Goal: Find specific page/section: Find specific page/section

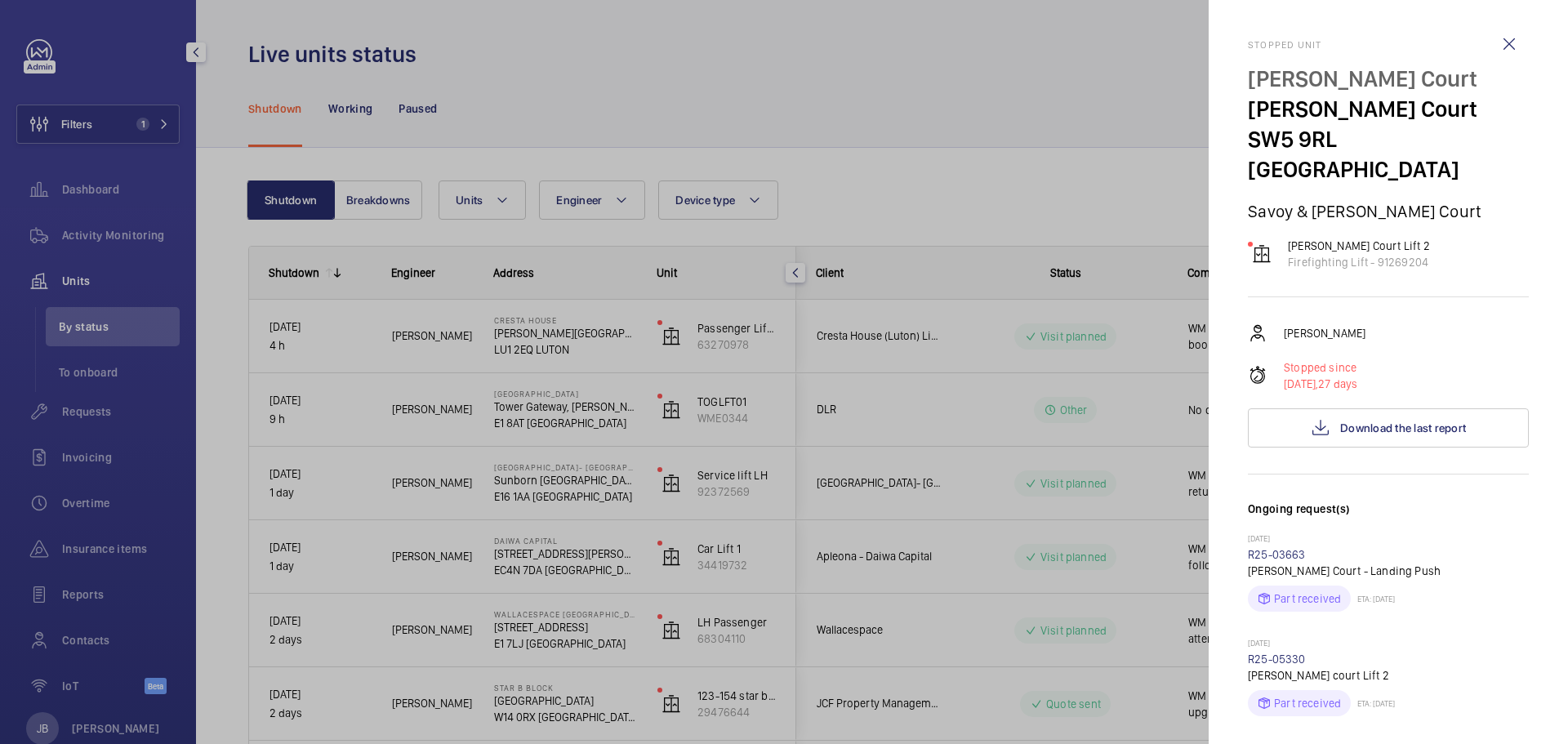
scroll to position [1306, 0]
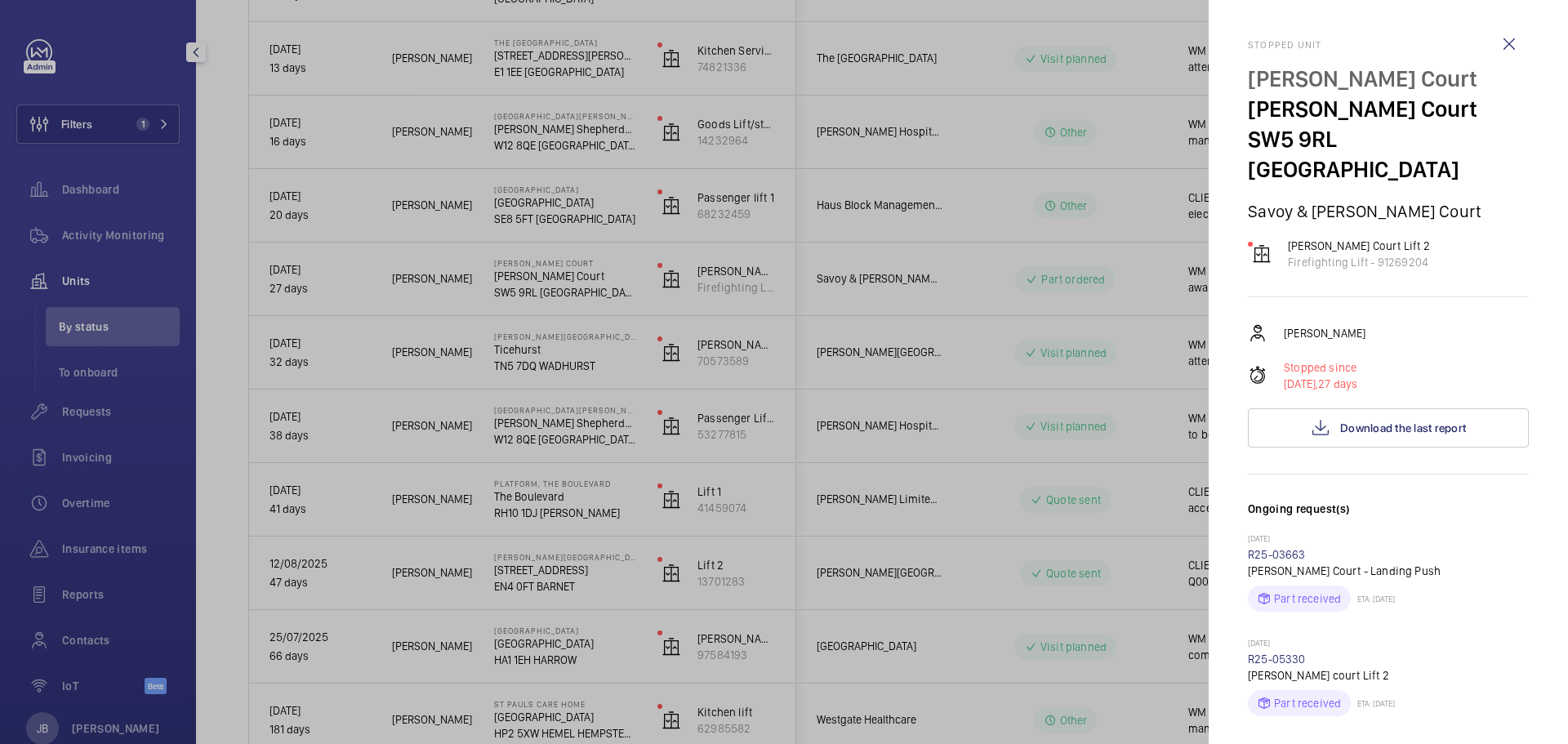
click at [94, 162] on div at bounding box center [784, 372] width 1568 height 744
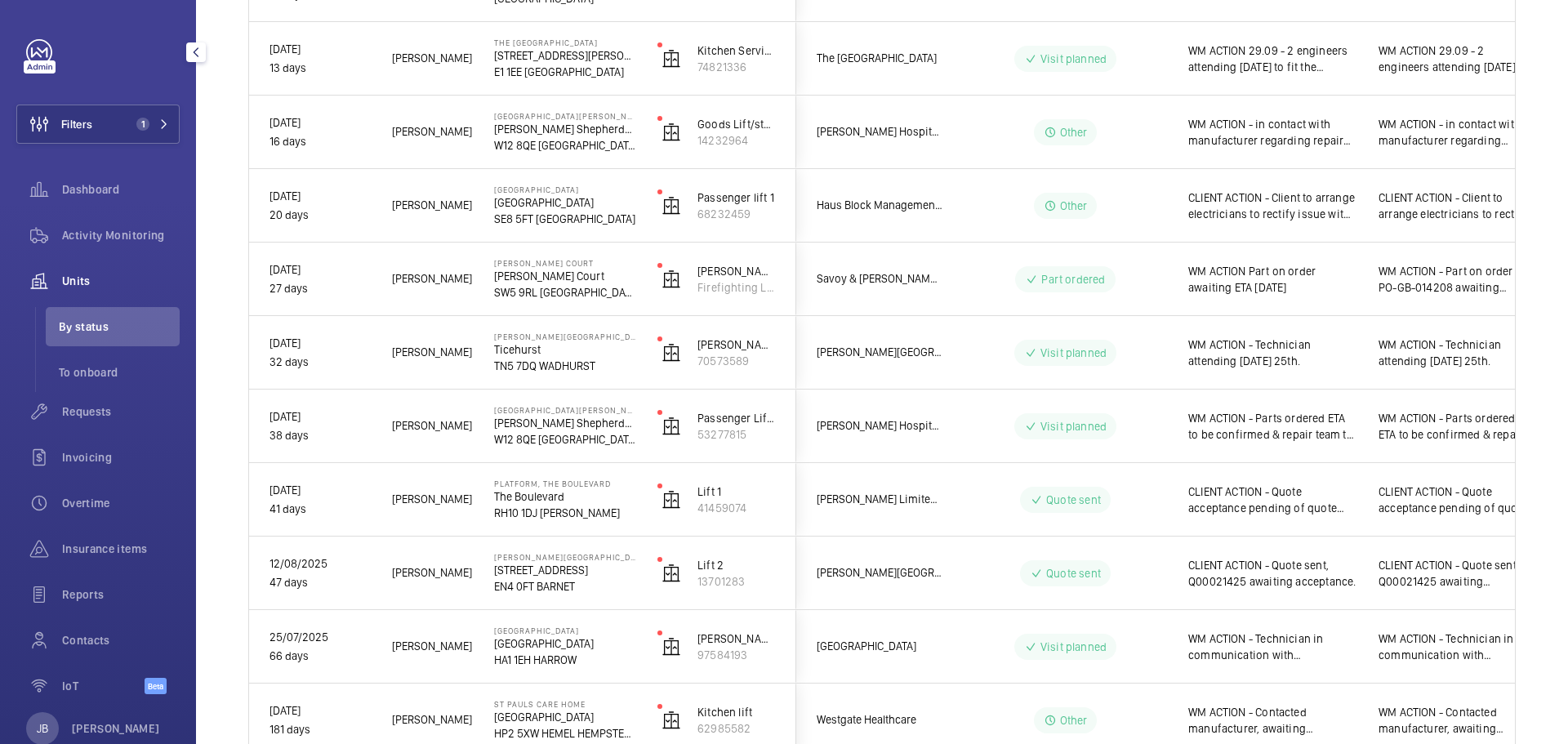
click at [107, 107] on div at bounding box center [784, 372] width 1568 height 744
click at [107, 128] on button "Filters 1" at bounding box center [98, 124] width 163 height 39
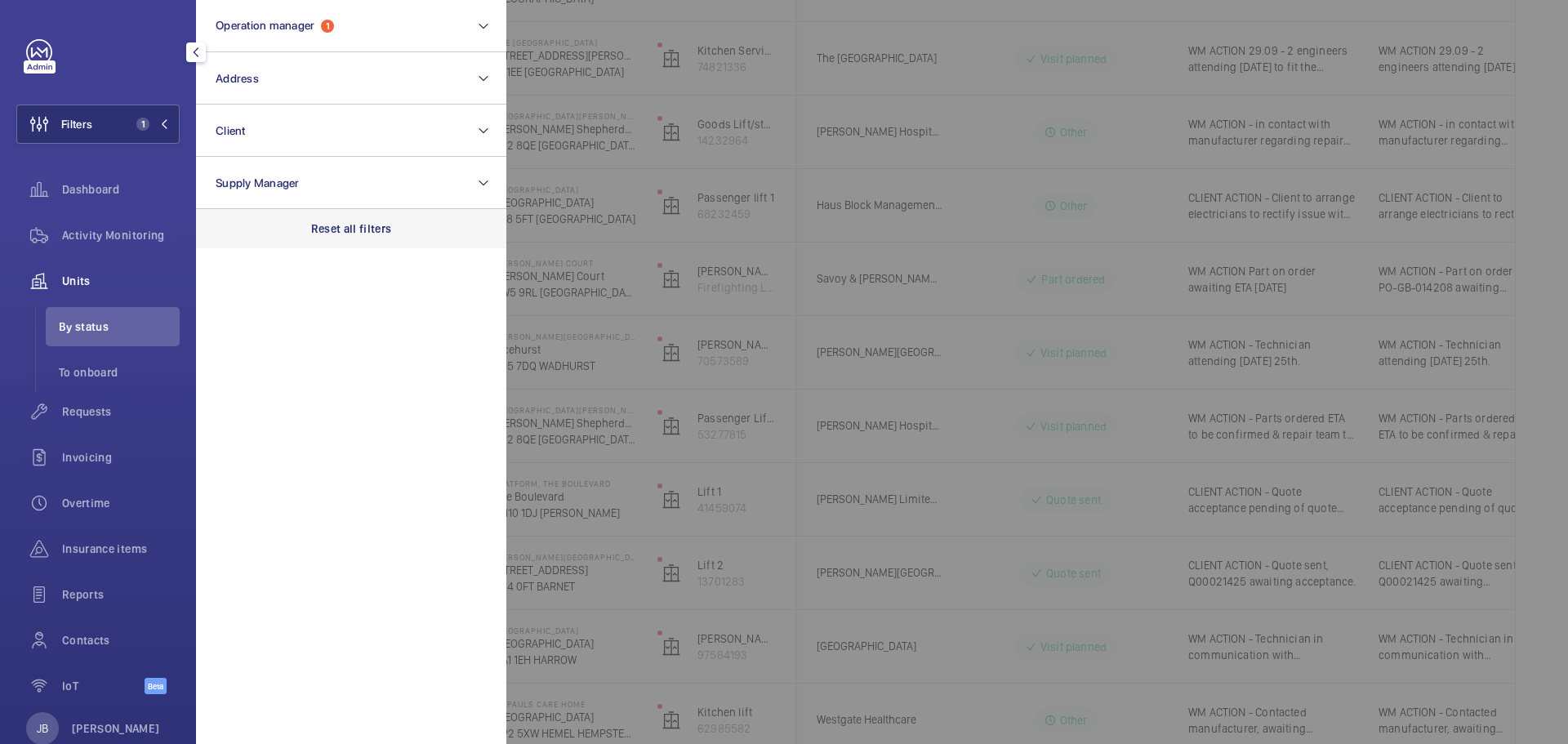
click at [352, 240] on div "Reset all filters" at bounding box center [351, 228] width 311 height 39
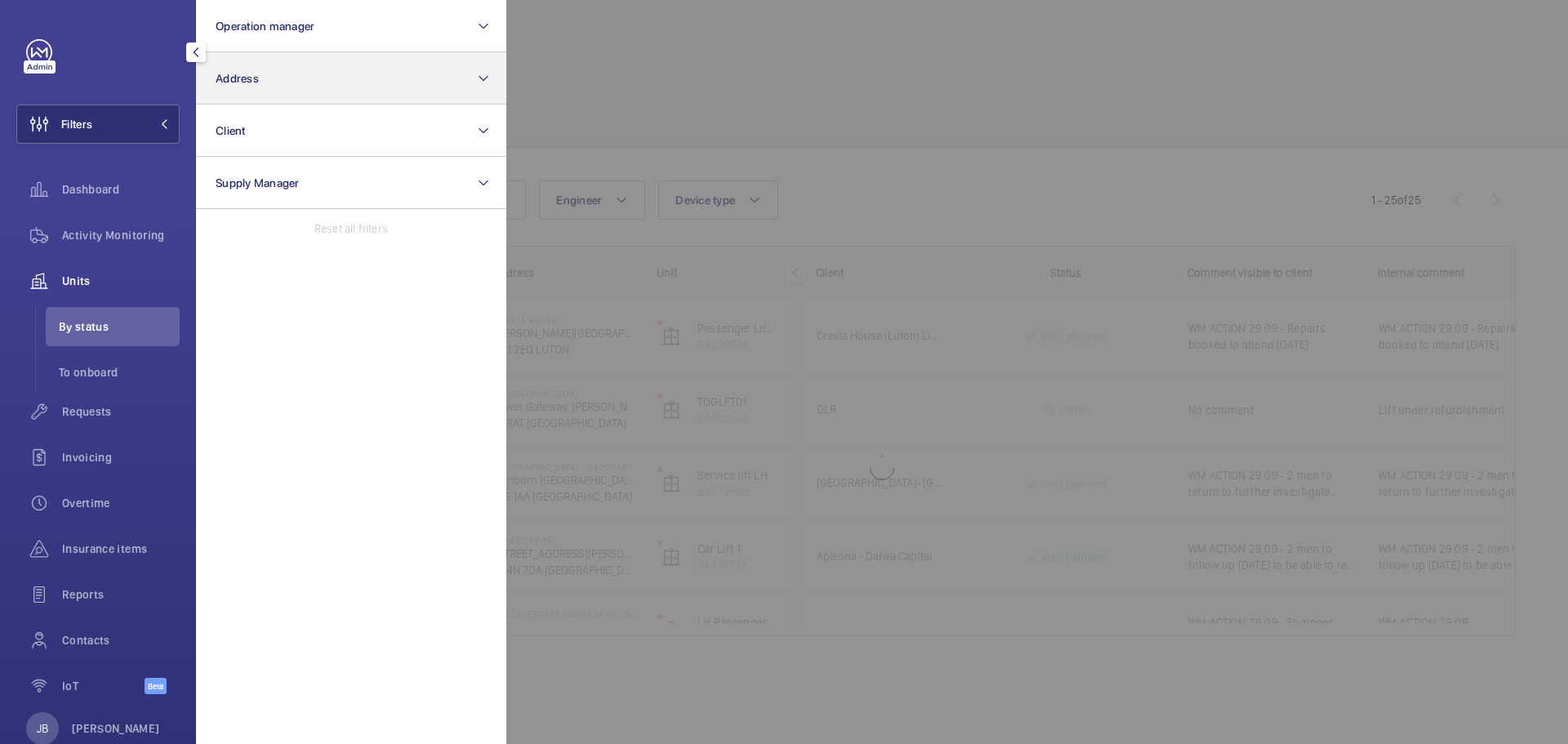
click at [107, 227] on span "Activity Monitoring" at bounding box center [120, 235] width 117 height 16
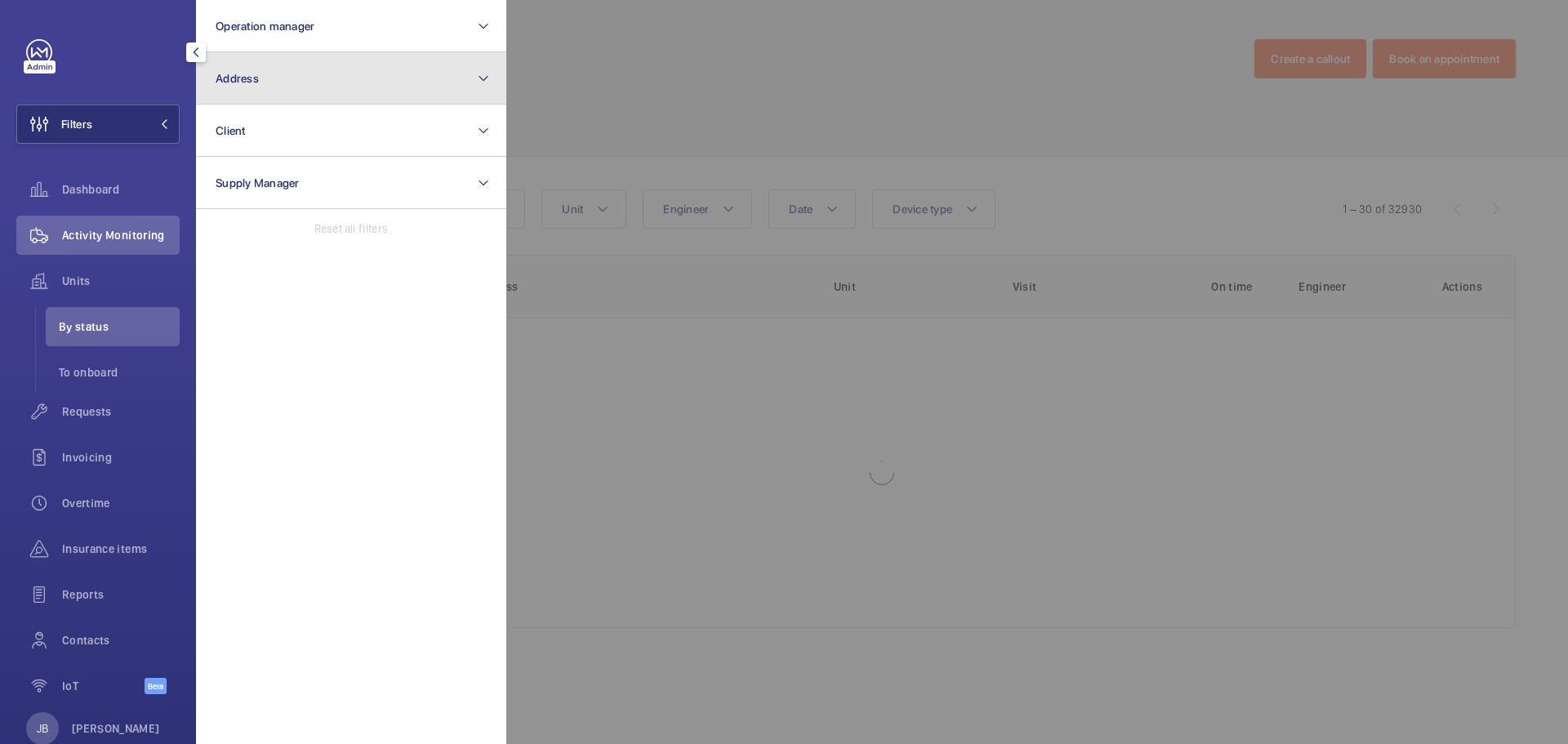
click at [292, 75] on button "Address" at bounding box center [351, 78] width 311 height 52
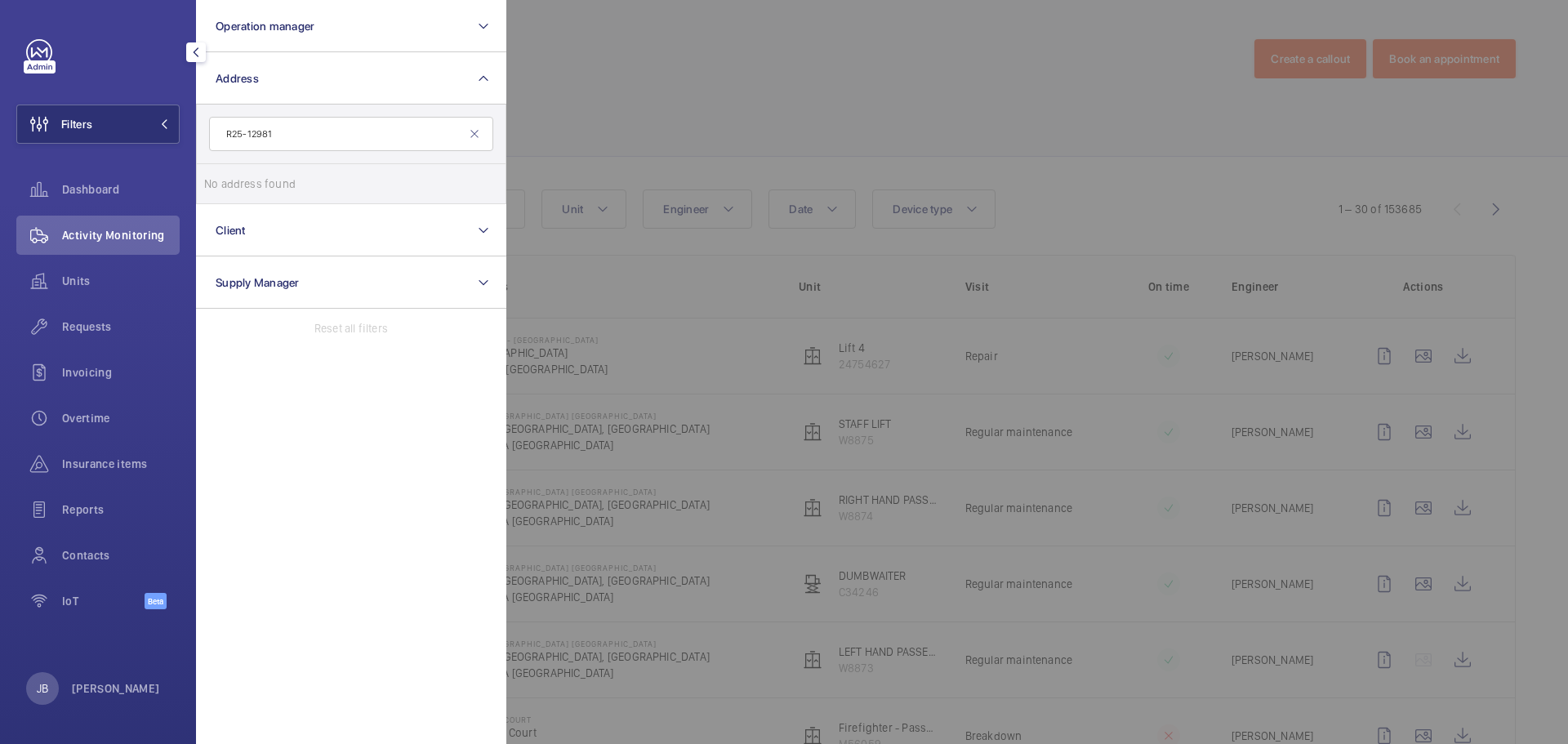
type input "R25-12981"
click at [775, 124] on div at bounding box center [1290, 372] width 1568 height 744
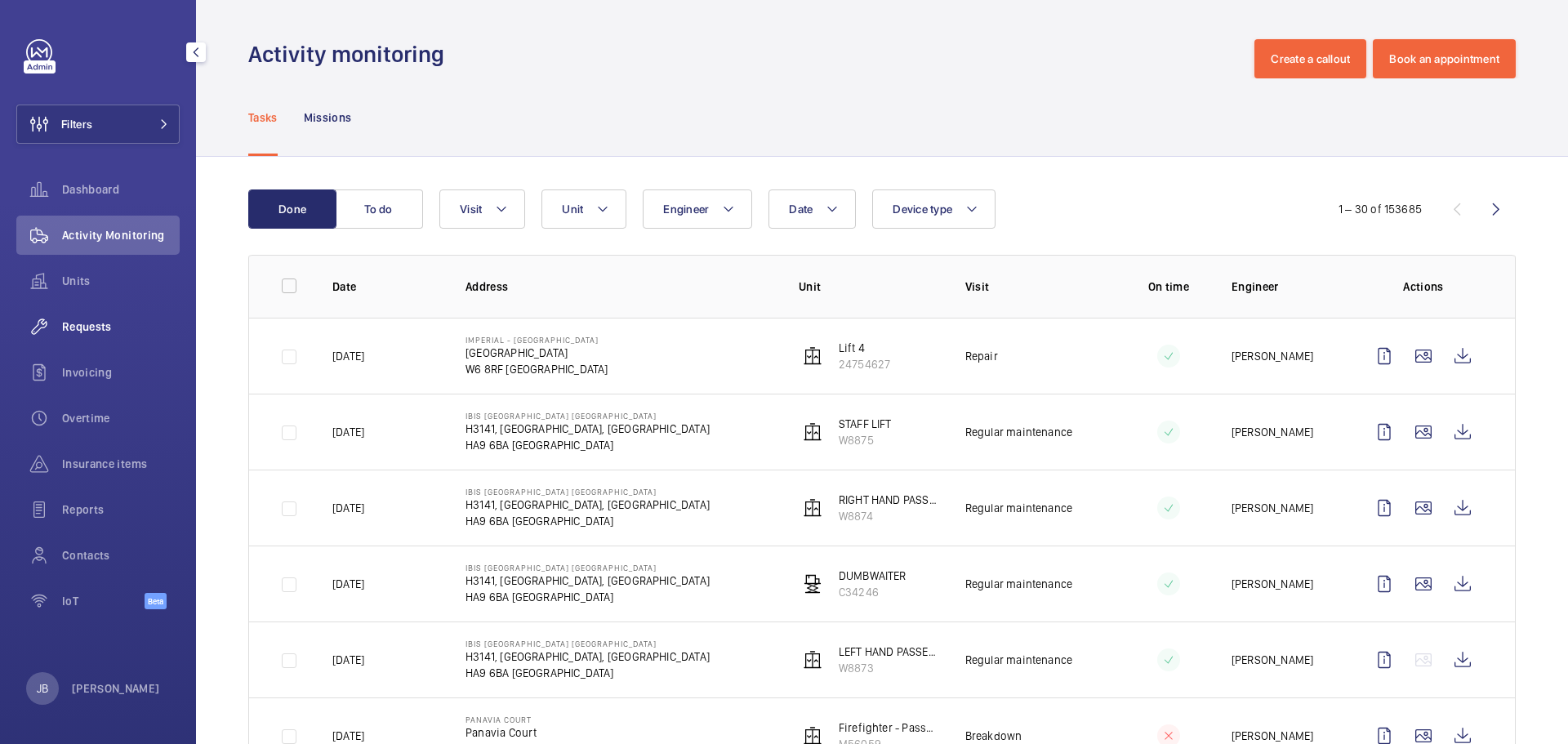
click at [83, 318] on div "Requests" at bounding box center [98, 327] width 163 height 39
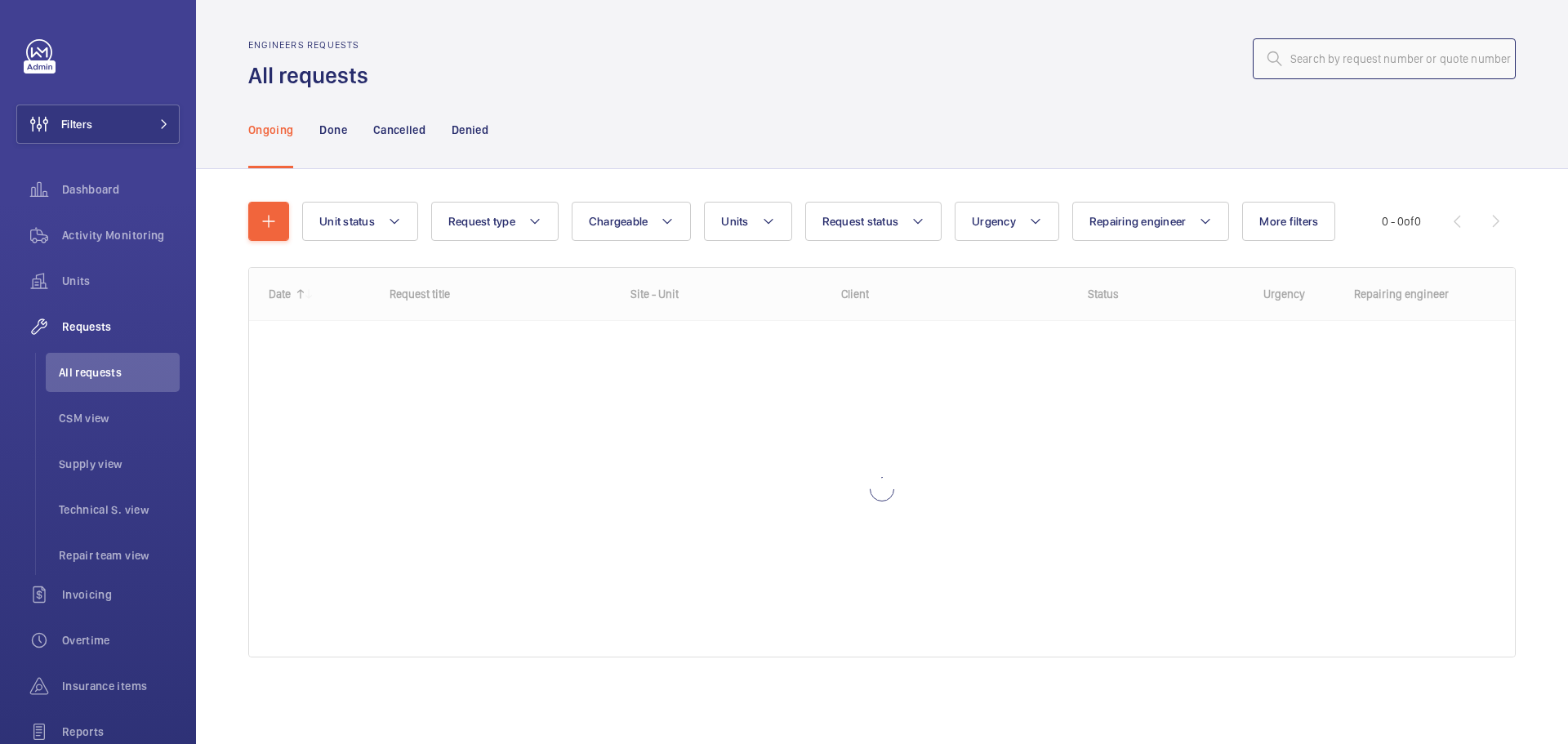
click at [1324, 46] on input "text" at bounding box center [1384, 59] width 263 height 41
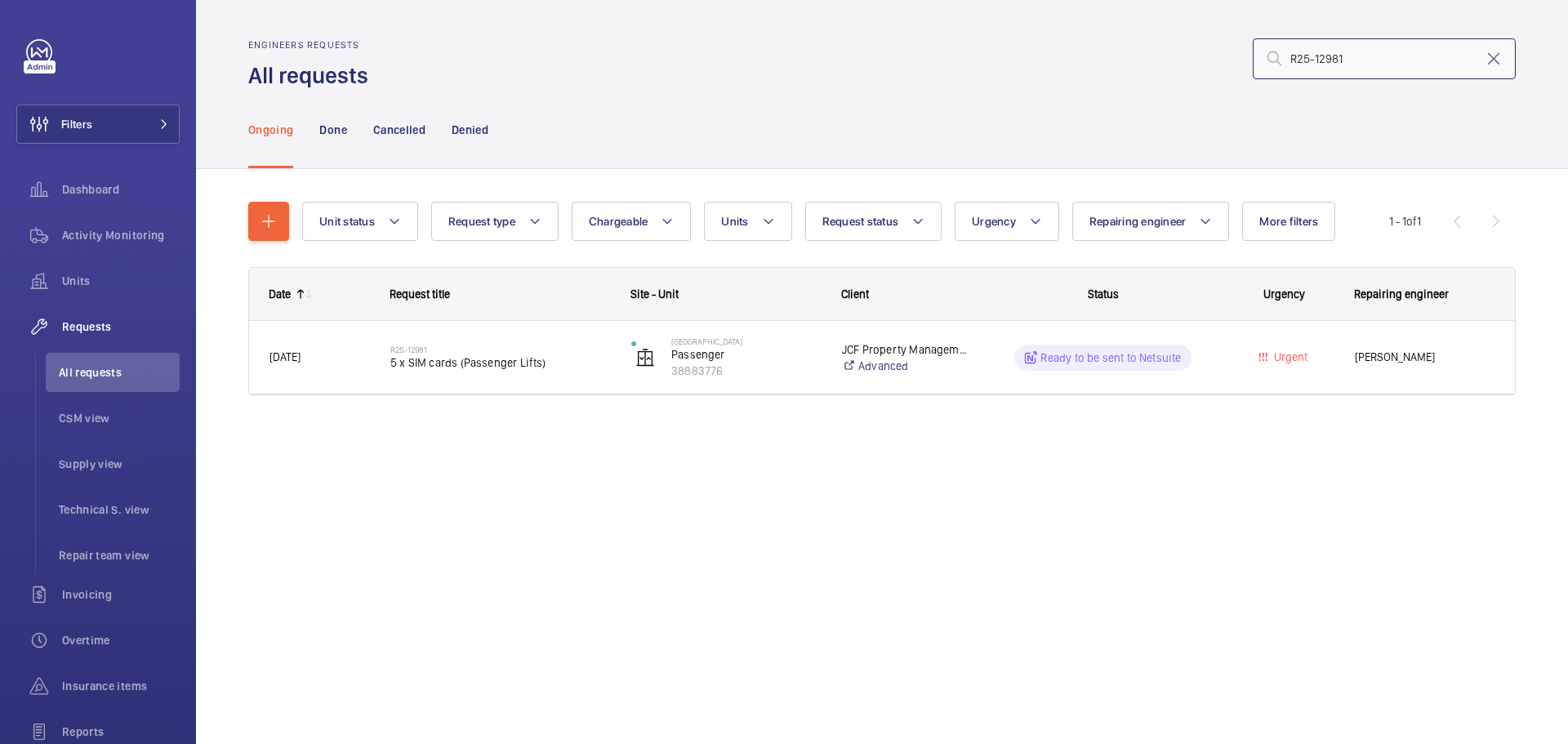
type input "R25-12981"
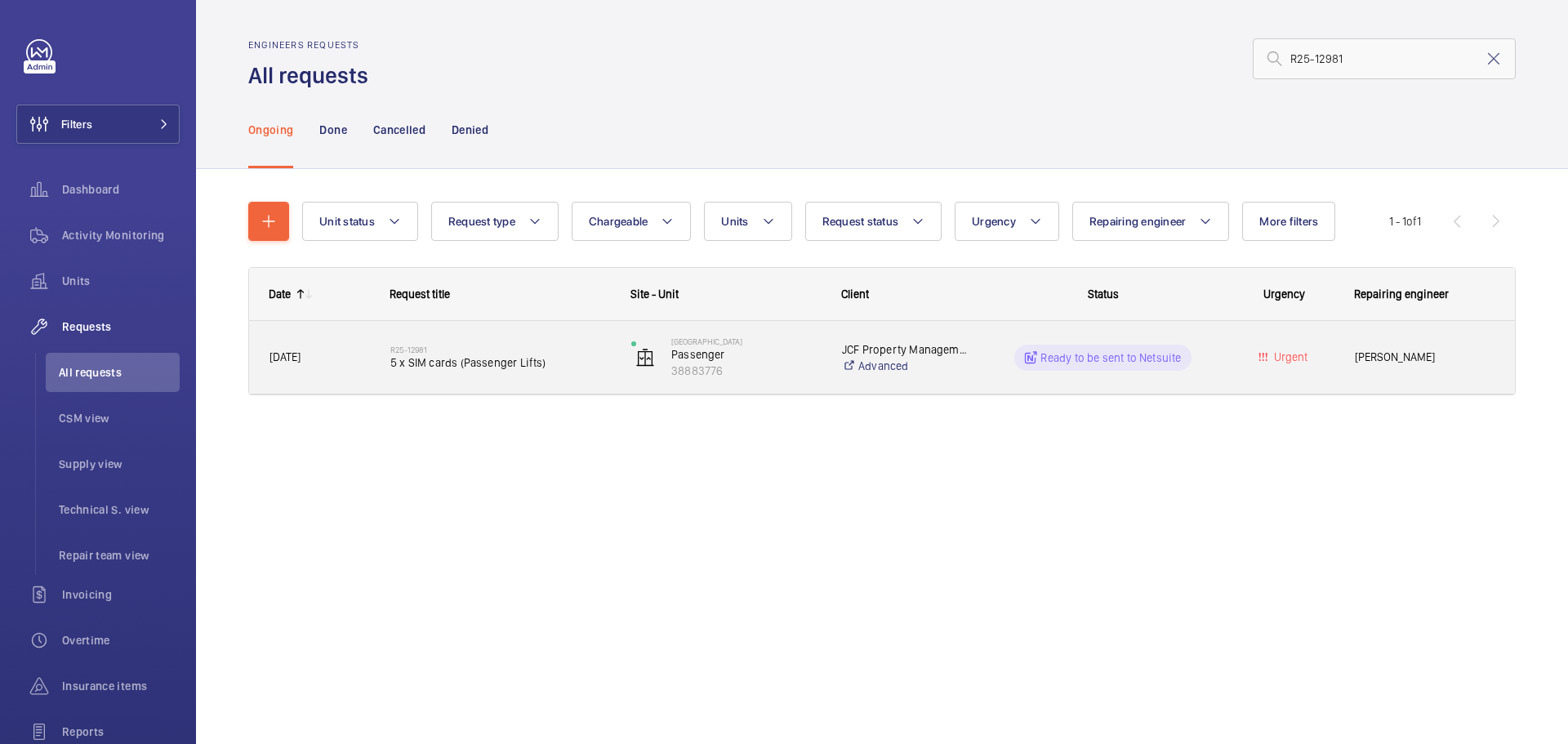
click at [977, 363] on div "Ready to be sent to Netsuite" at bounding box center [1092, 358] width 239 height 59
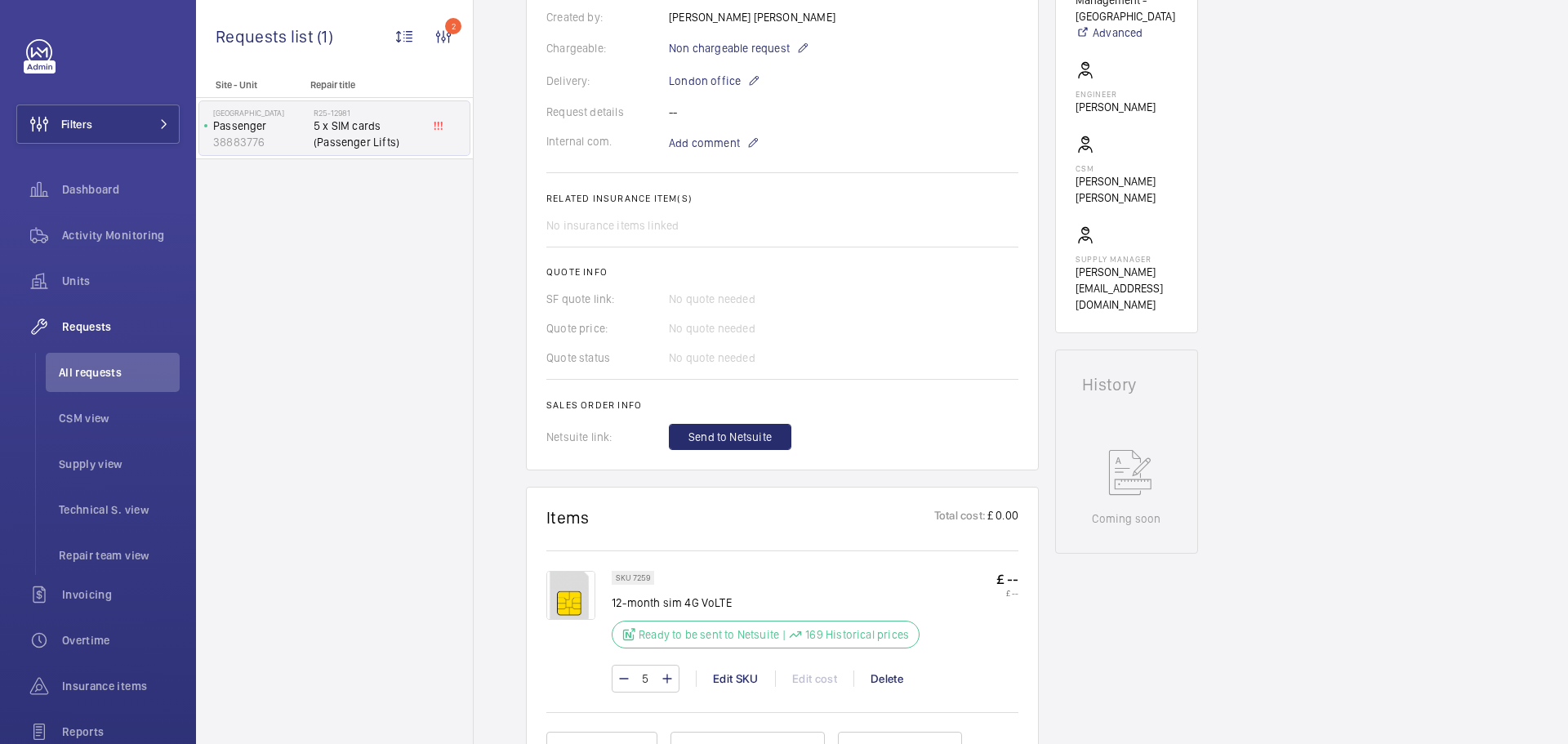
scroll to position [571, 0]
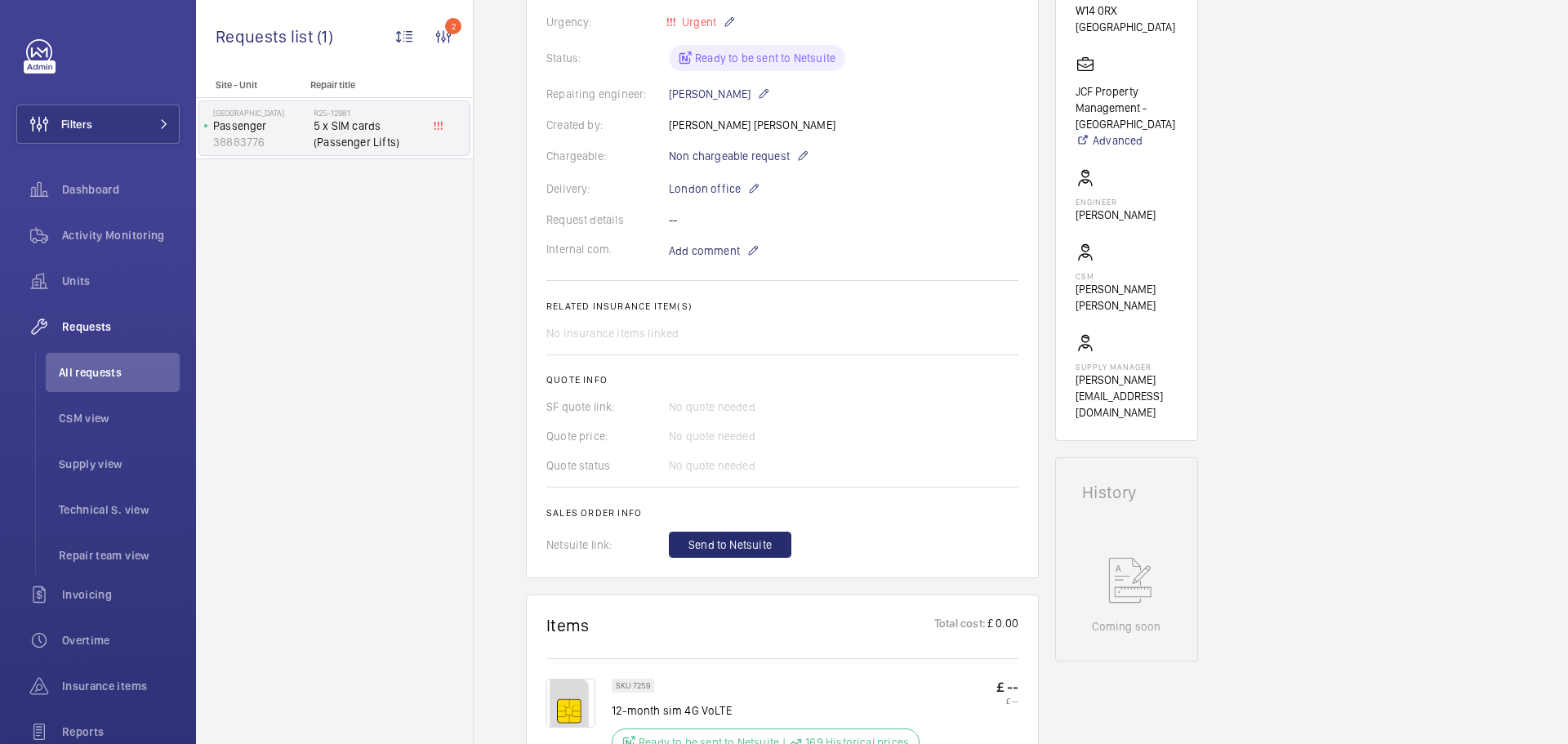
scroll to position [735, 0]
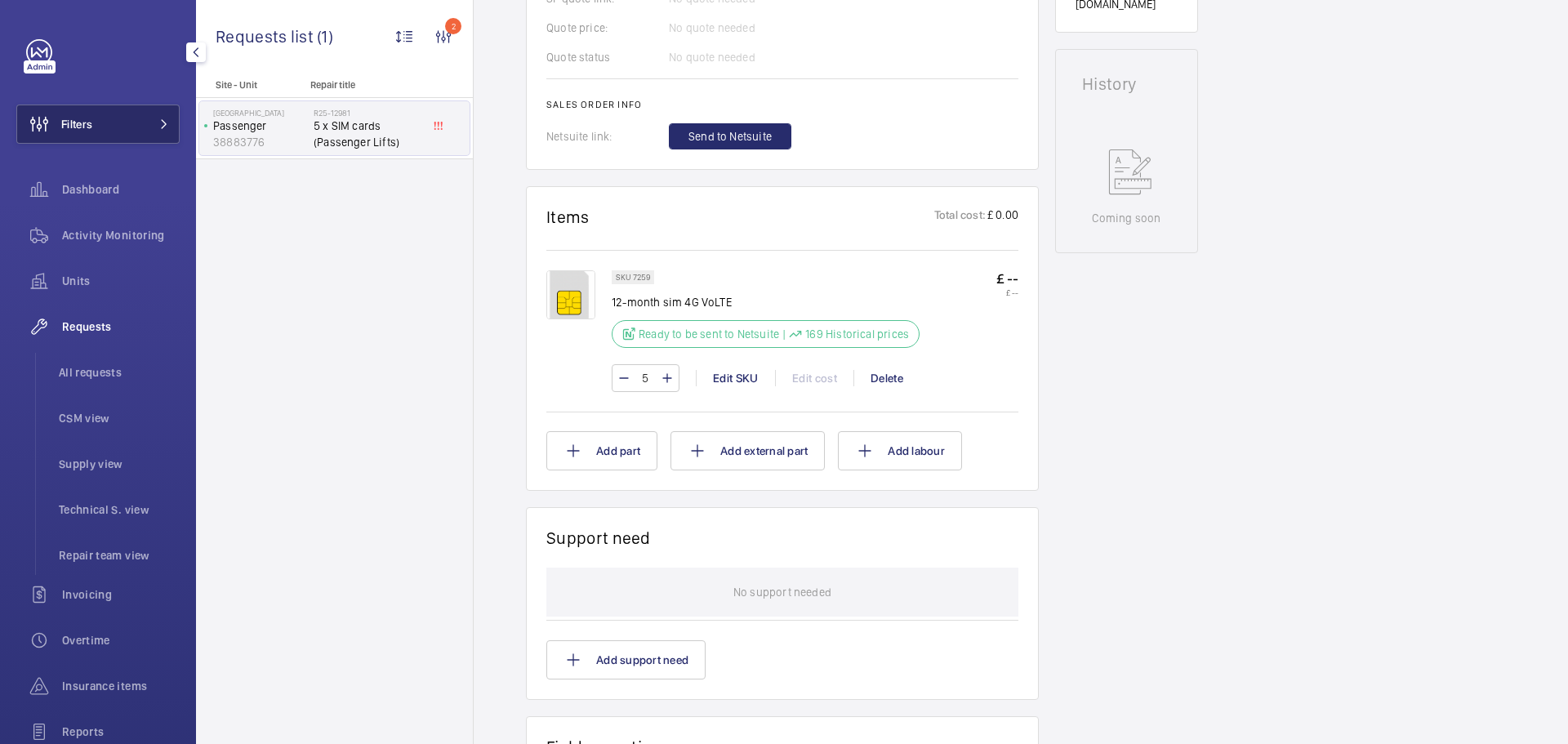
click at [99, 119] on button "Filters" at bounding box center [98, 124] width 163 height 39
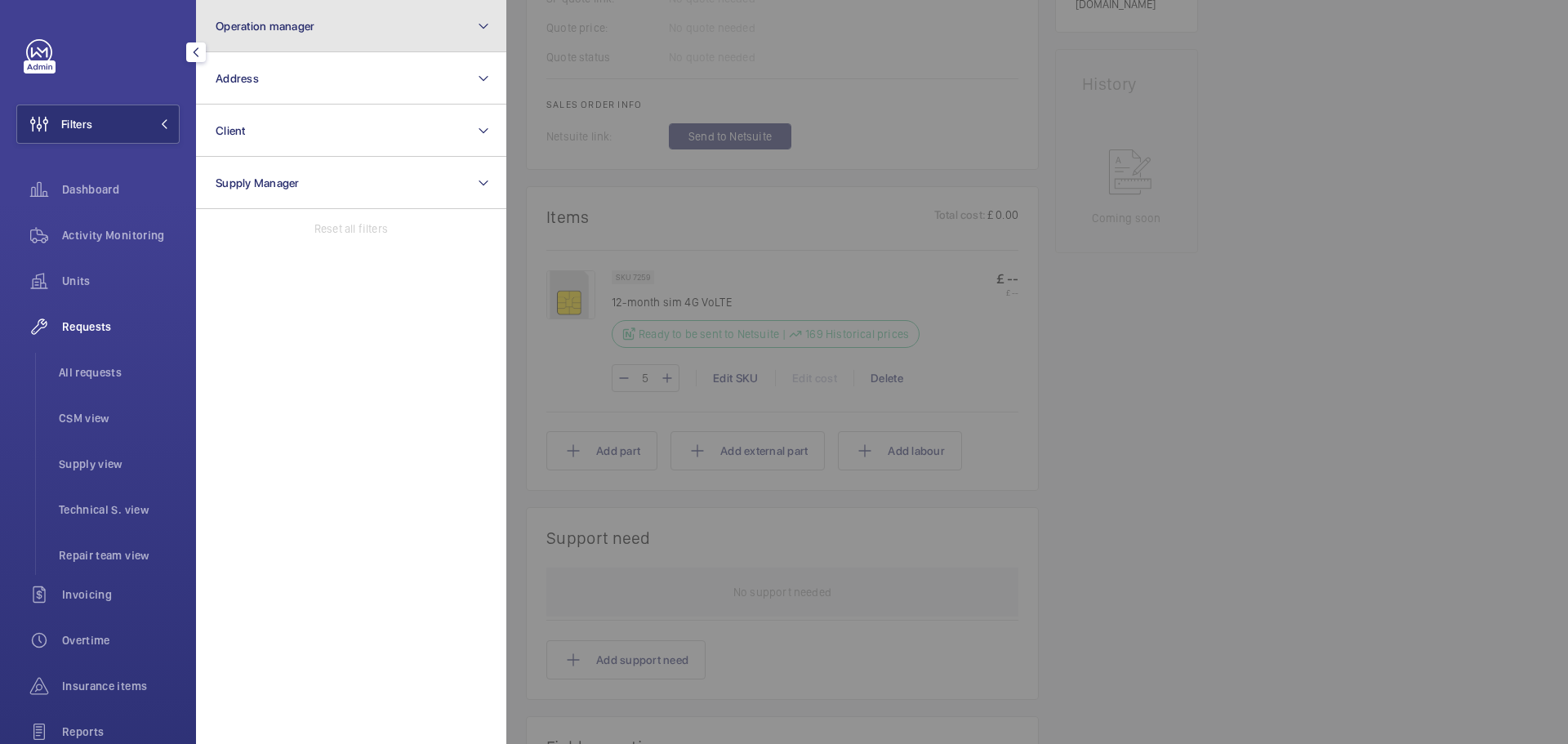
click at [367, 31] on button "Operation manager" at bounding box center [351, 26] width 311 height 52
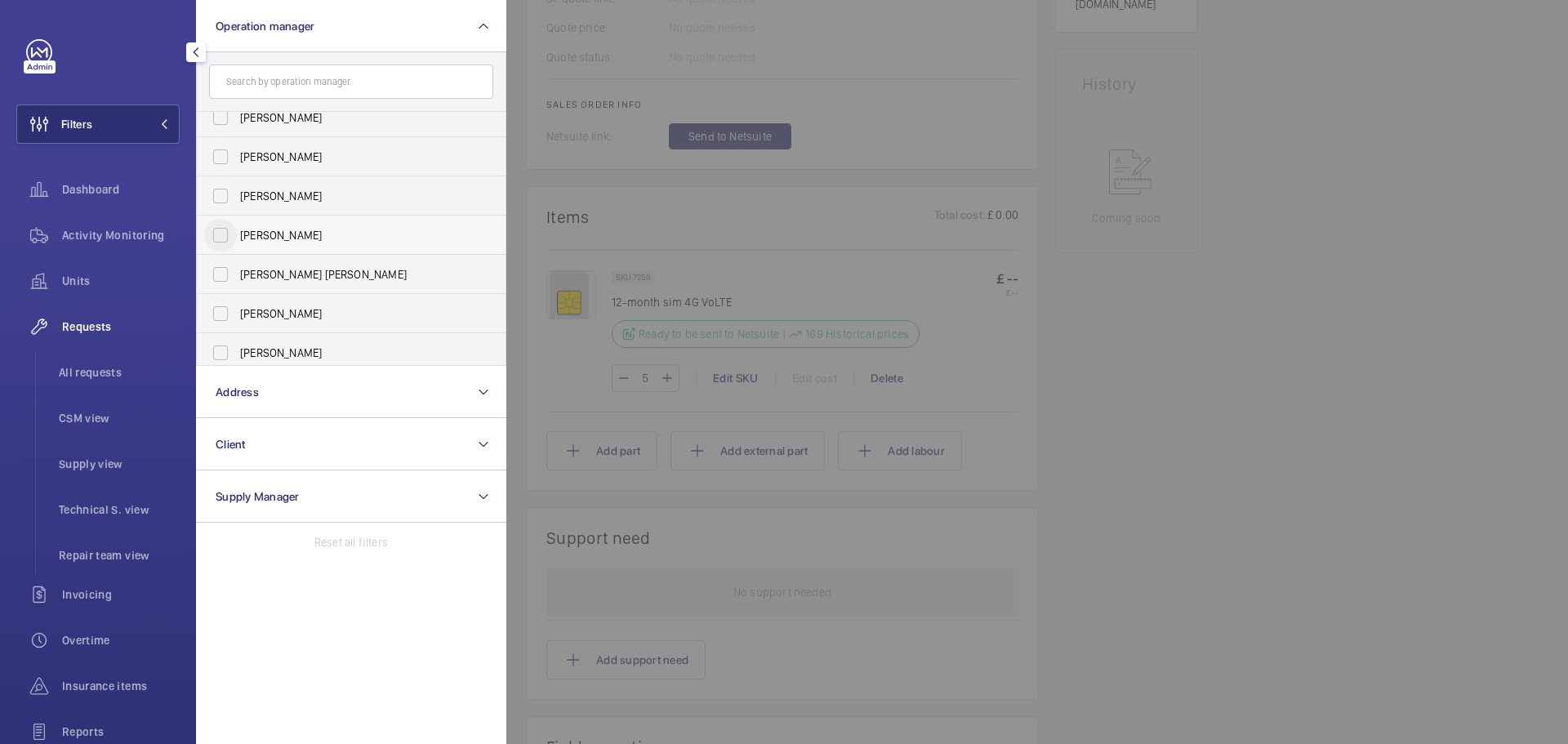
scroll to position [0, 0]
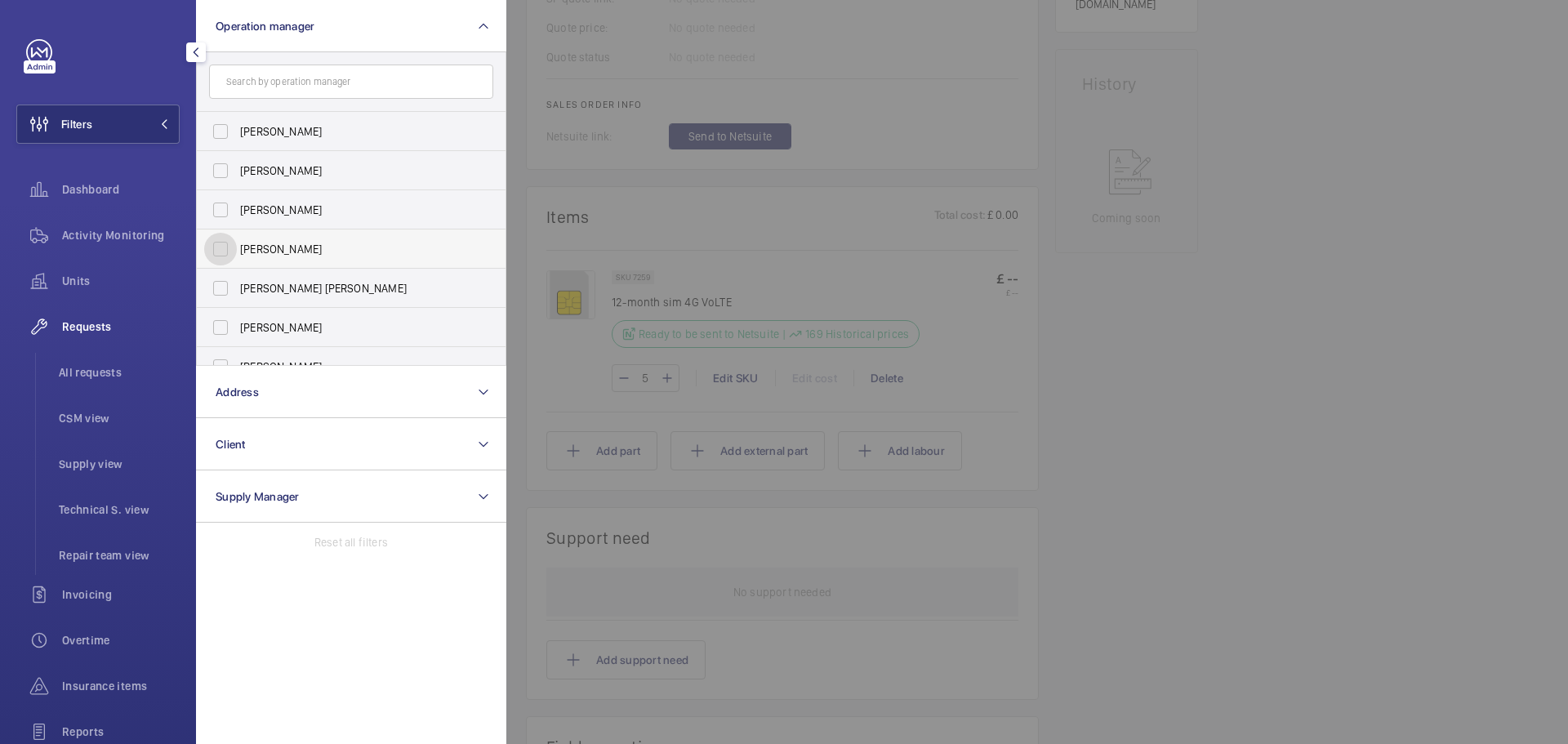
click at [229, 251] on input "[PERSON_NAME]" at bounding box center [220, 249] width 32 height 32
checkbox input "true"
click at [404, 37] on button "Operation manager 1" at bounding box center [351, 26] width 311 height 52
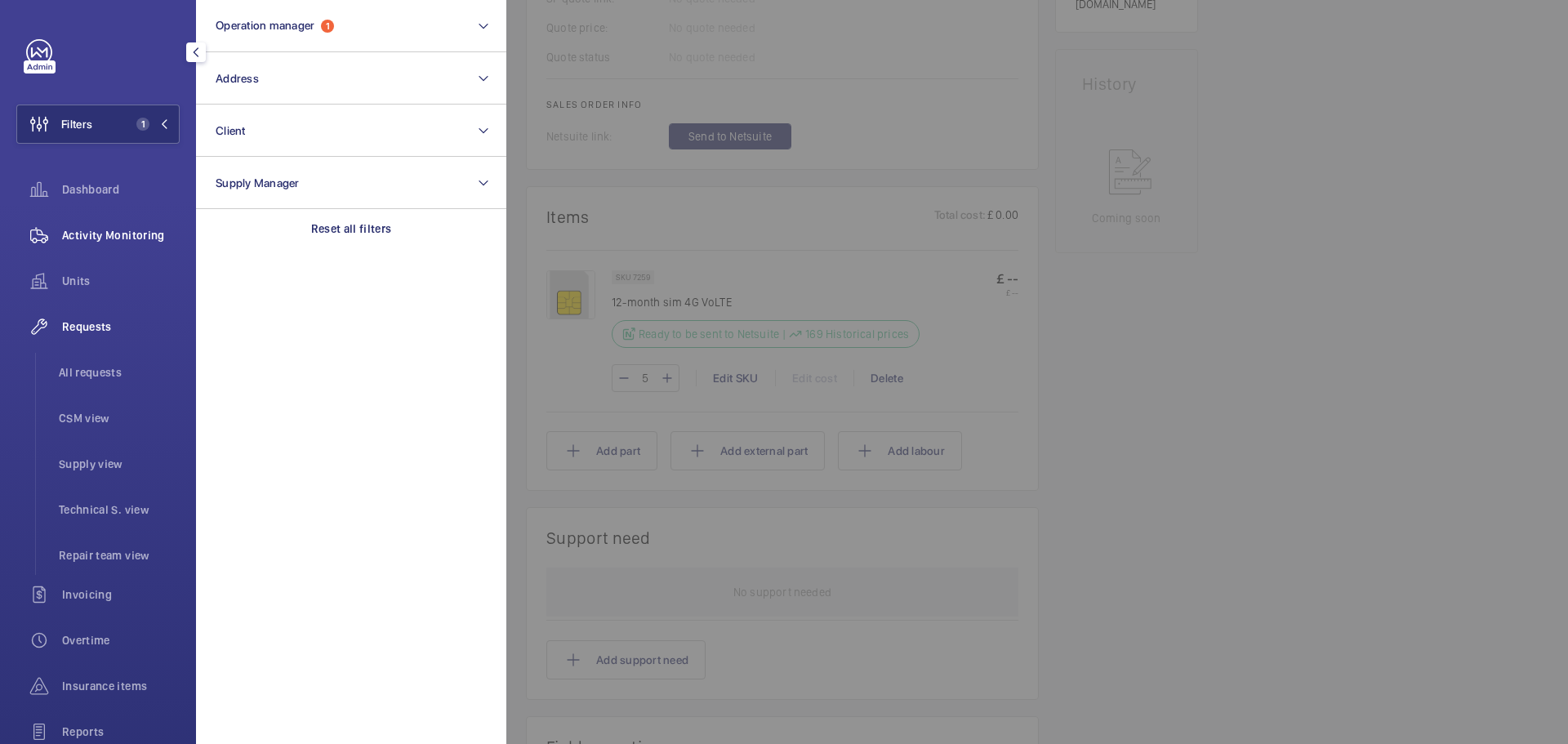
click at [143, 236] on span "Activity Monitoring" at bounding box center [120, 235] width 117 height 16
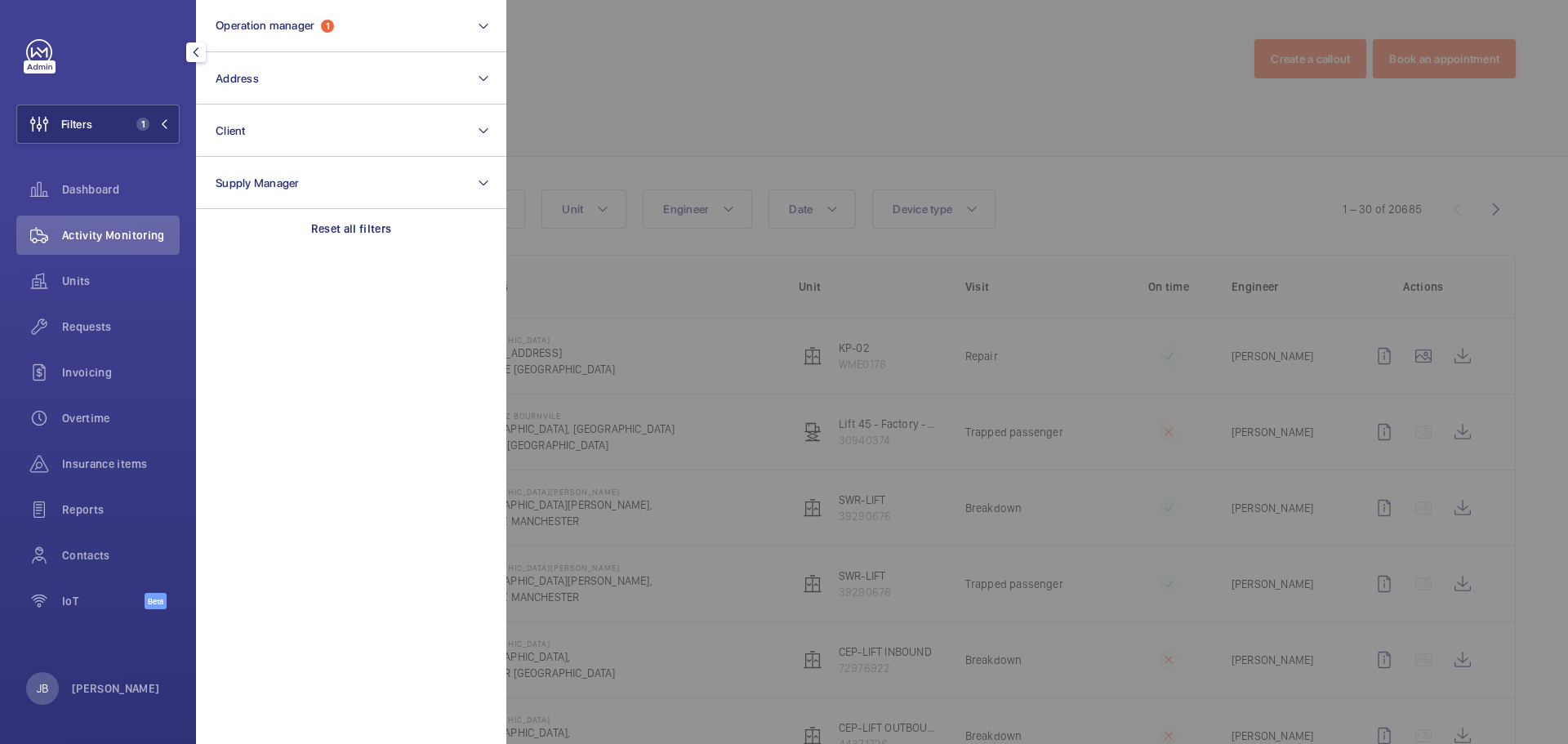
click at [657, 135] on div at bounding box center [1290, 372] width 1568 height 744
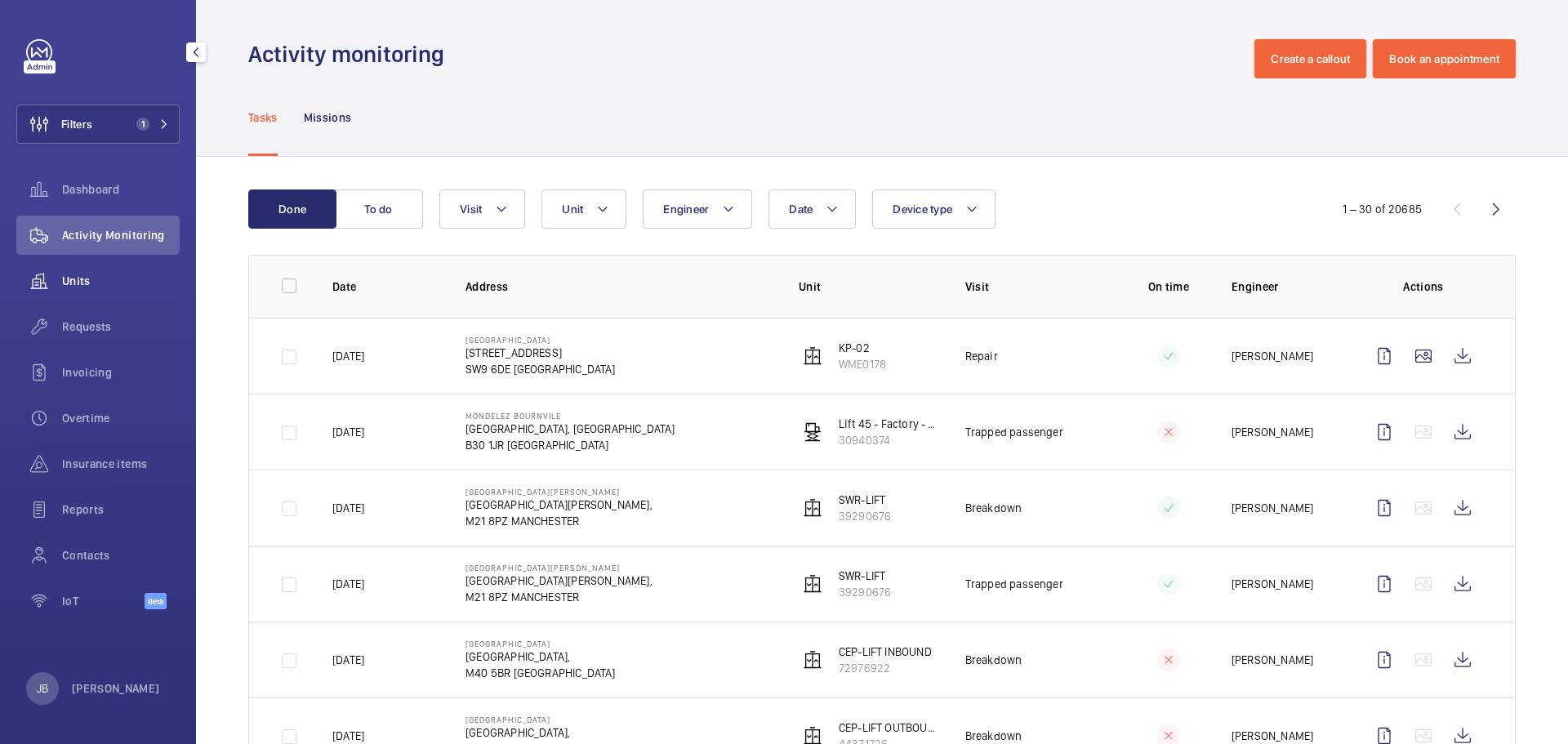
click at [90, 275] on span "Units" at bounding box center [120, 281] width 117 height 16
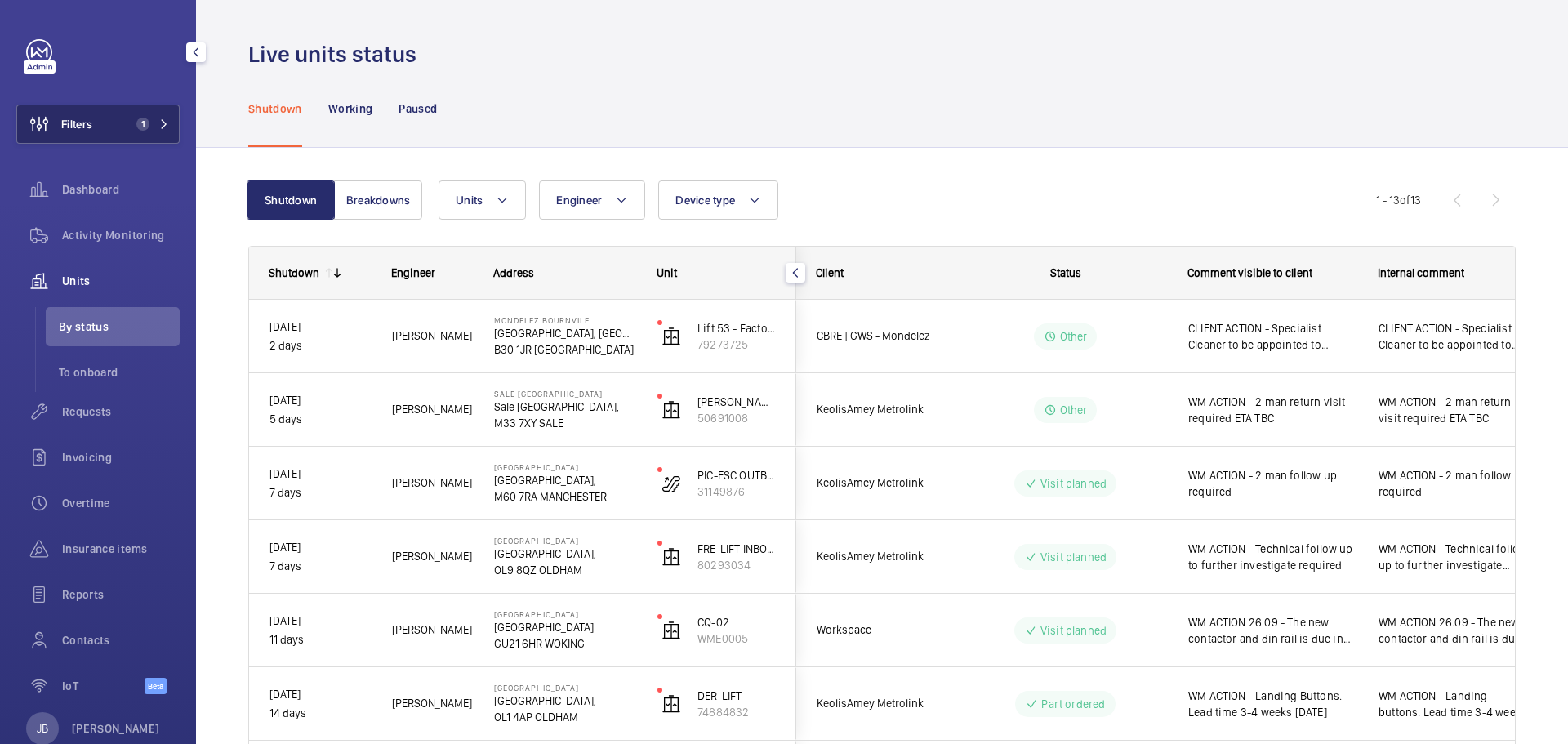
click at [116, 139] on button "Filters 1" at bounding box center [98, 124] width 163 height 39
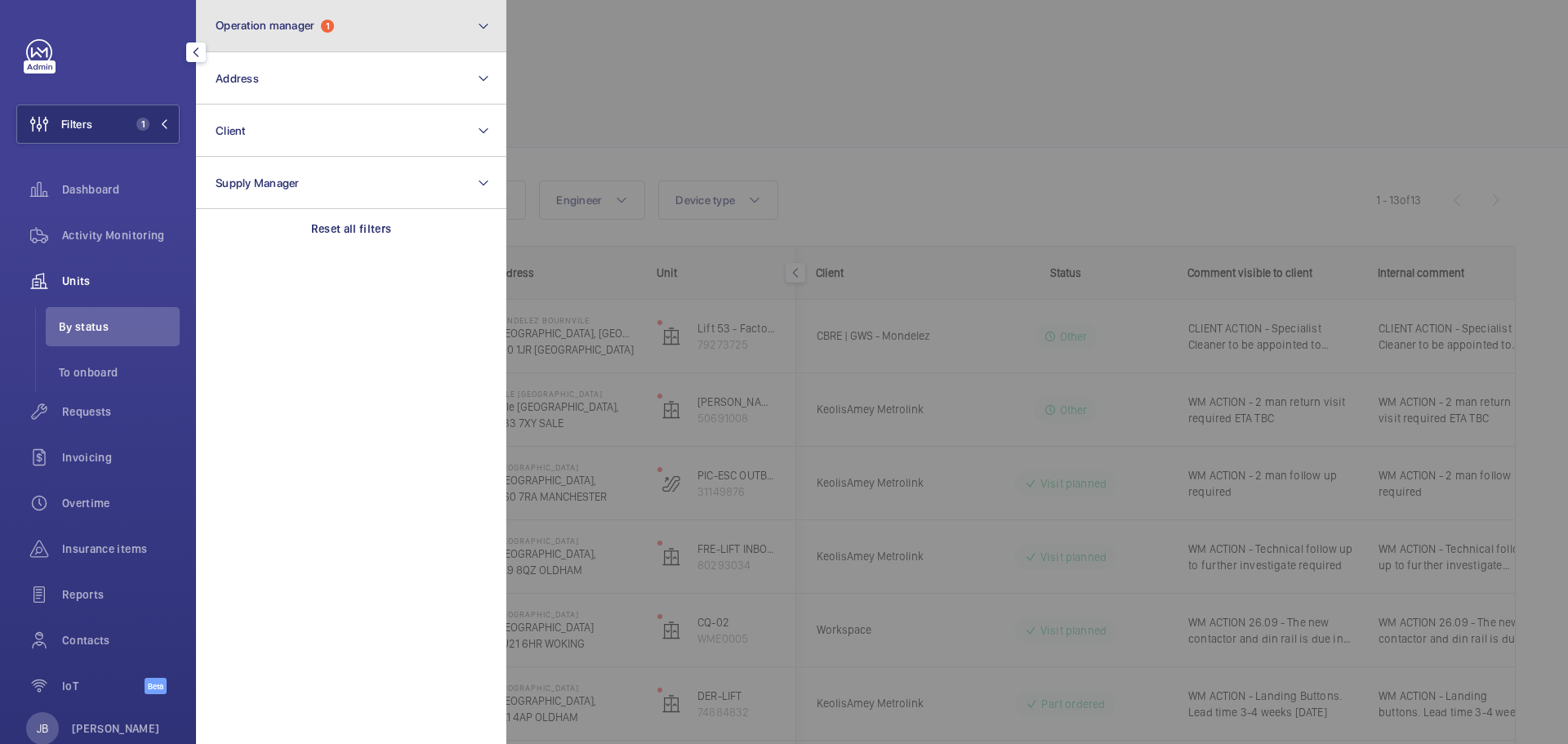
click at [378, 31] on button "Operation manager 1" at bounding box center [351, 26] width 311 height 52
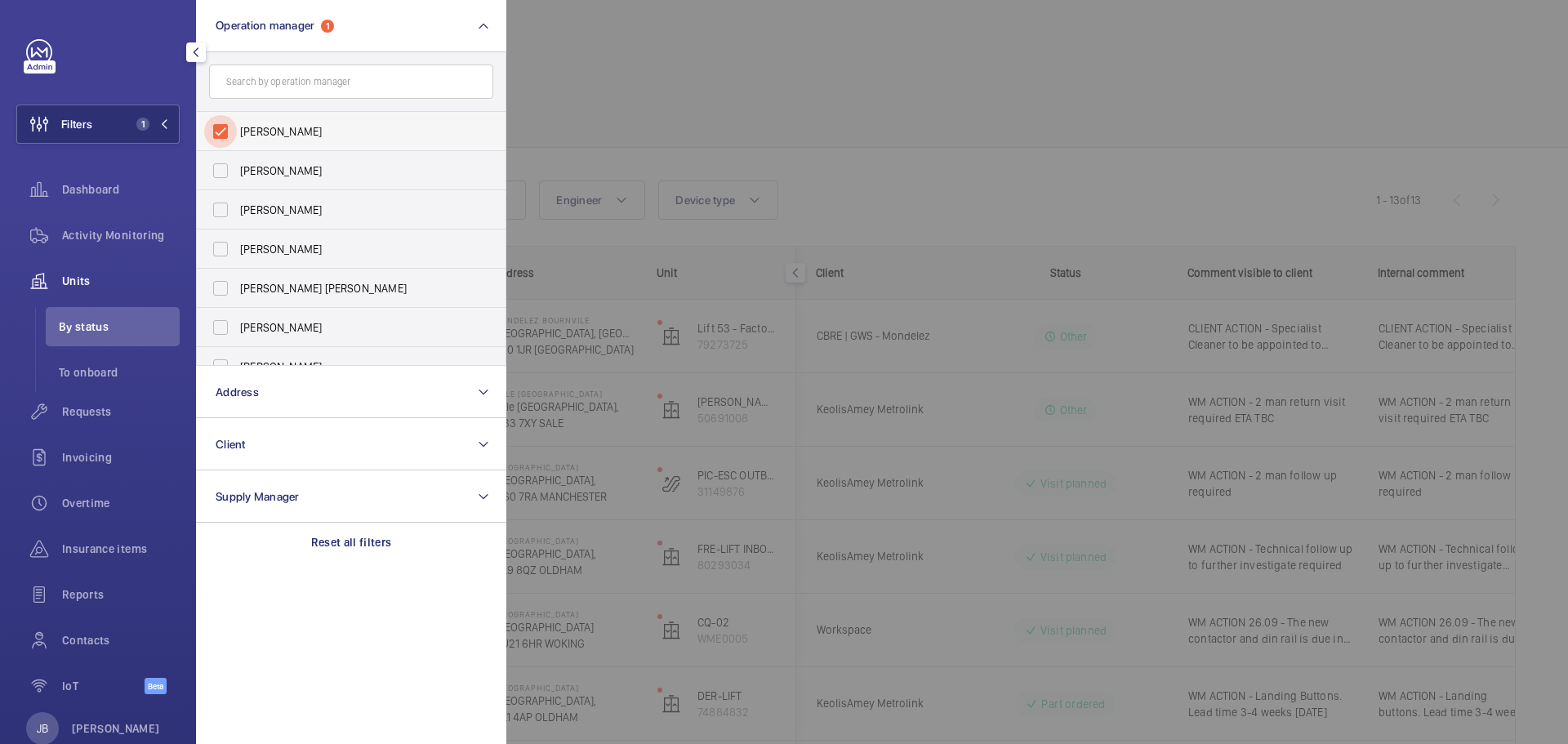
click at [227, 128] on input "[PERSON_NAME]" at bounding box center [220, 132] width 32 height 32
checkbox input "false"
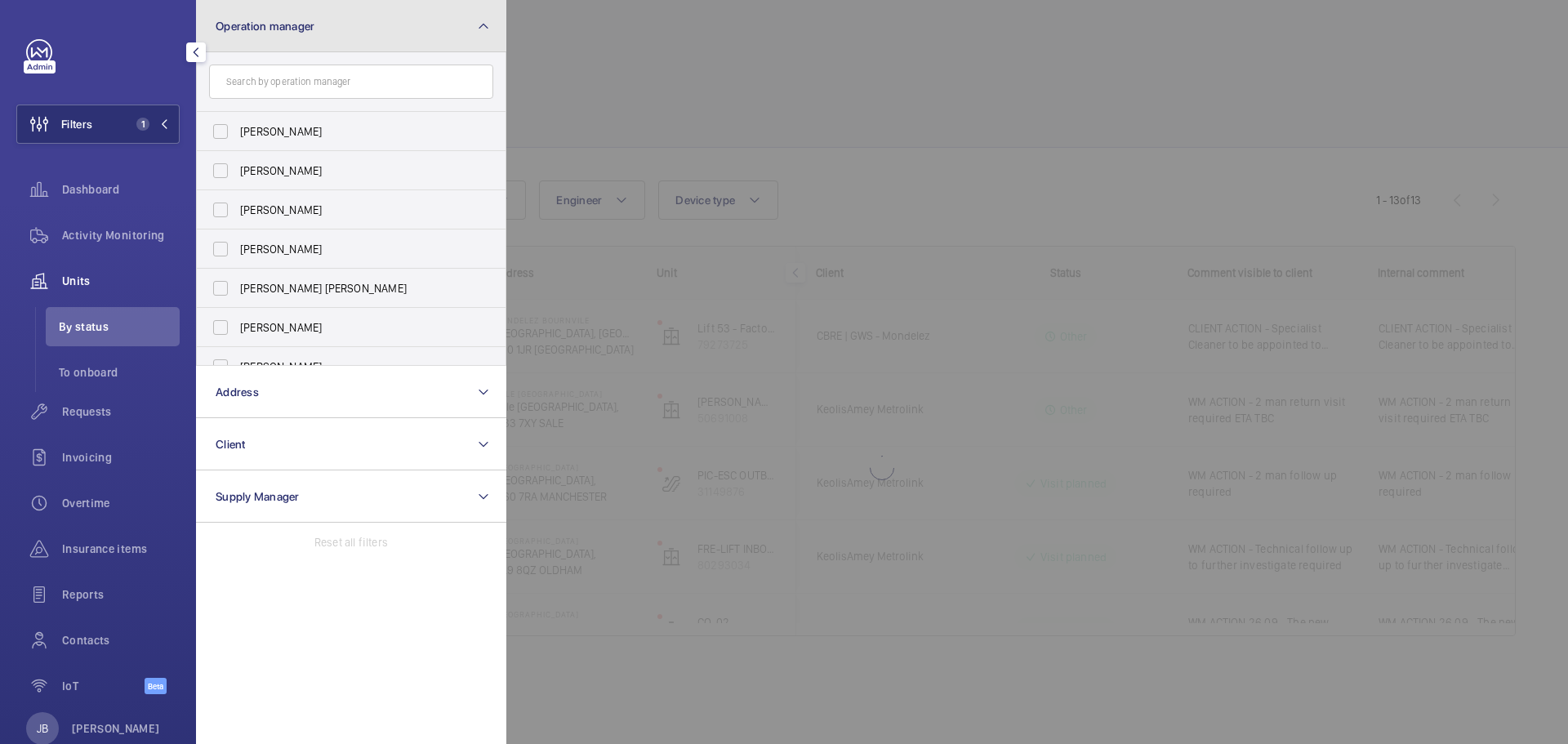
click at [351, 32] on button "Operation manager" at bounding box center [351, 26] width 311 height 52
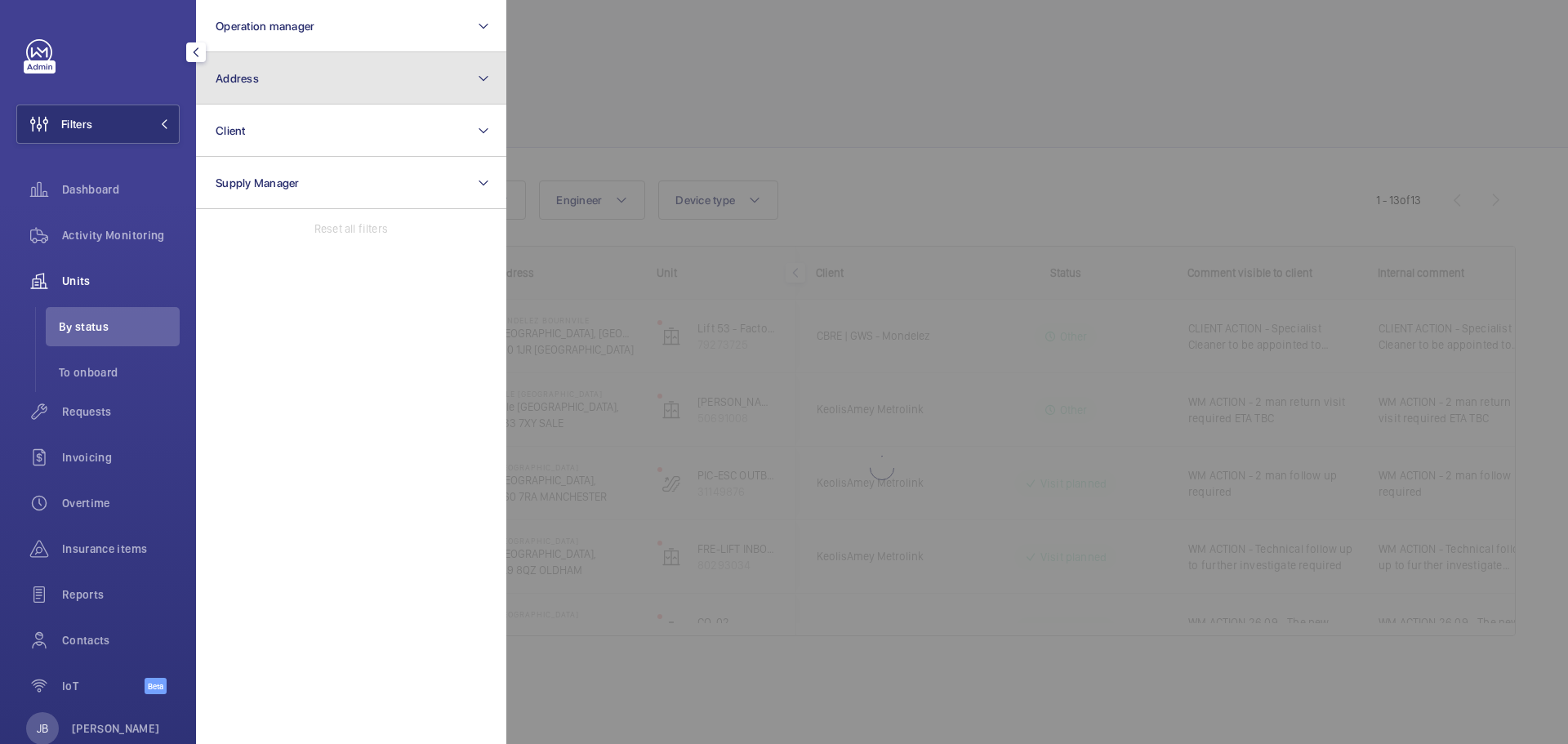
click at [320, 87] on button "Address" at bounding box center [351, 78] width 311 height 52
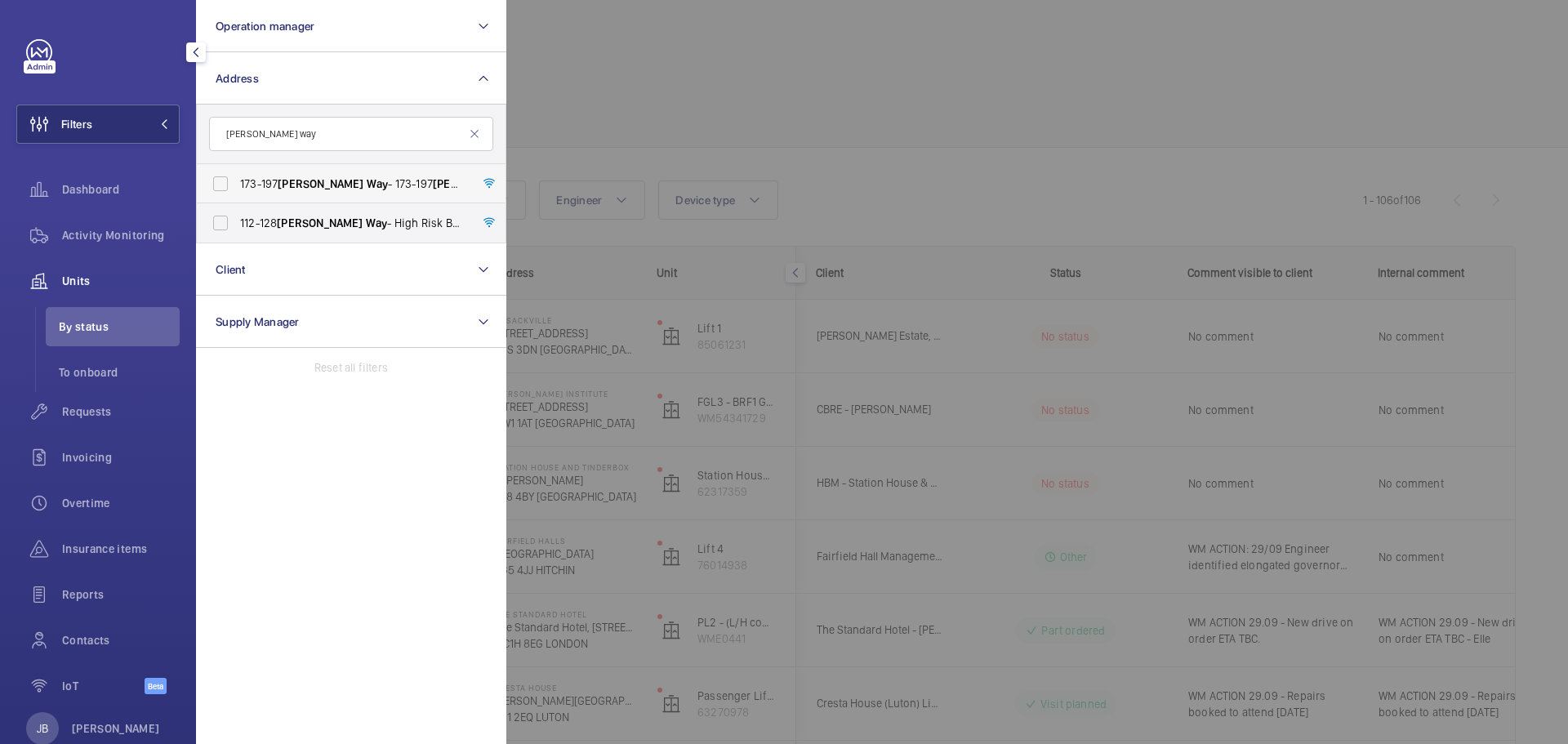
type input "[PERSON_NAME] way"
click at [269, 184] on span "[STREET_ADDRESS][PERSON_NAME][PERSON_NAME]" at bounding box center [352, 184] width 225 height 16
click at [236, 184] on input "[STREET_ADDRESS][PERSON_NAME][PERSON_NAME]" at bounding box center [220, 184] width 32 height 32
checkbox input "true"
click at [251, 221] on span "[STREET_ADDRESS][PERSON_NAME] - High Risk Building - [STREET_ADDRESS][PERSON_NA…" at bounding box center [352, 223] width 225 height 16
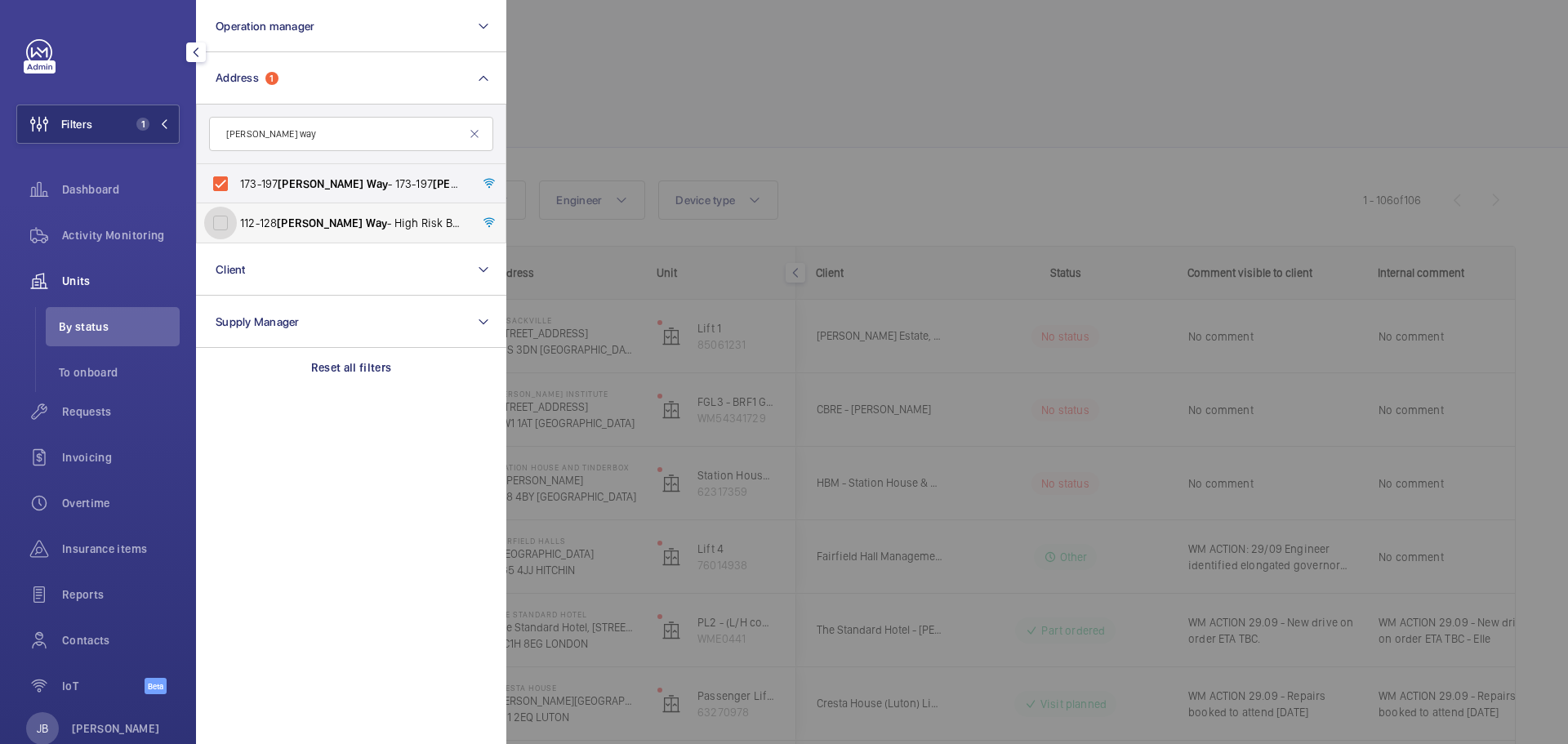
click at [236, 221] on input "[STREET_ADDRESS][PERSON_NAME] - High Risk Building - [STREET_ADDRESS][PERSON_NA…" at bounding box center [220, 223] width 32 height 32
checkbox input "true"
click at [662, 98] on div at bounding box center [1290, 372] width 1568 height 744
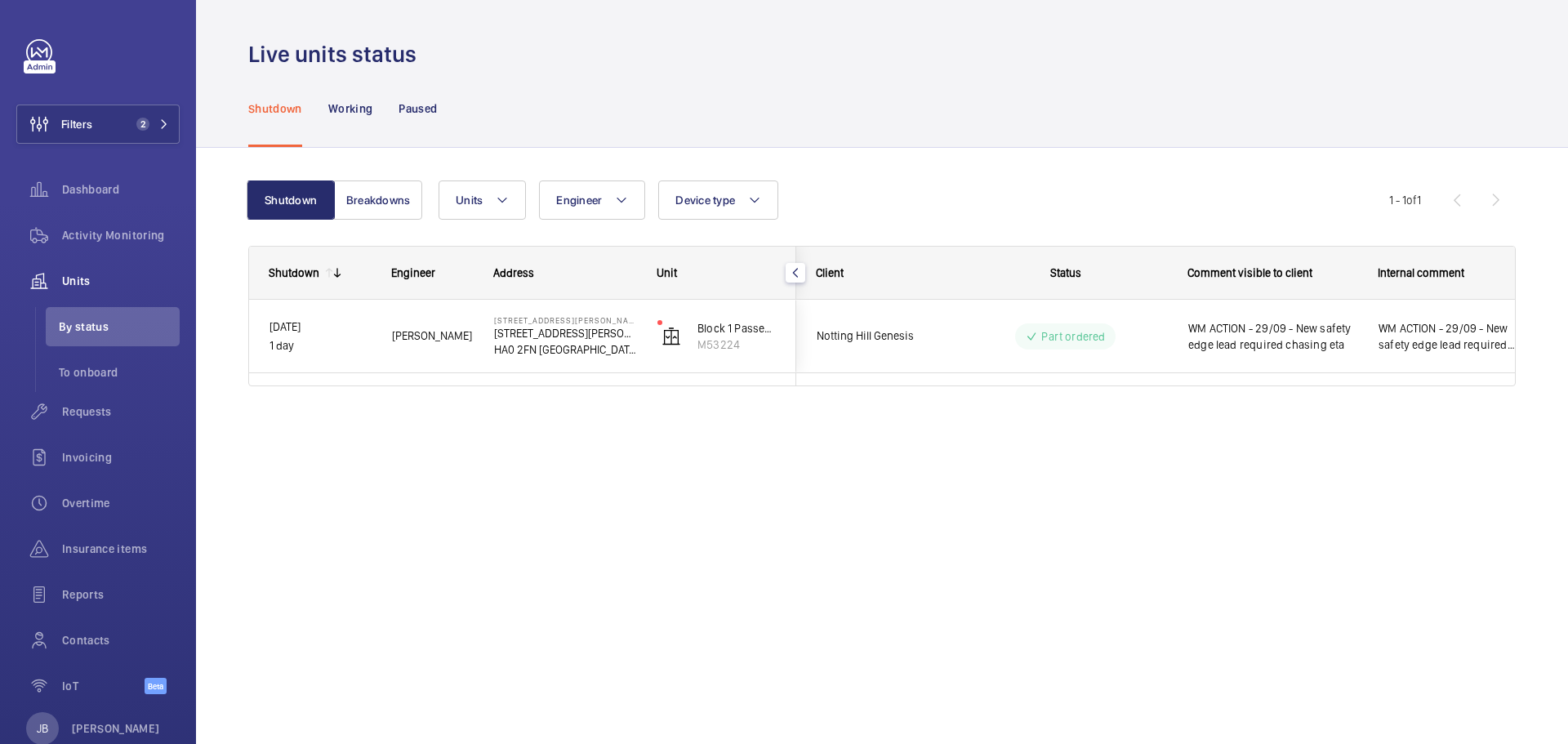
click at [729, 107] on div "Shutdown Working Paused" at bounding box center [881, 108] width 1267 height 78
